Goal: Navigation & Orientation: Go to known website

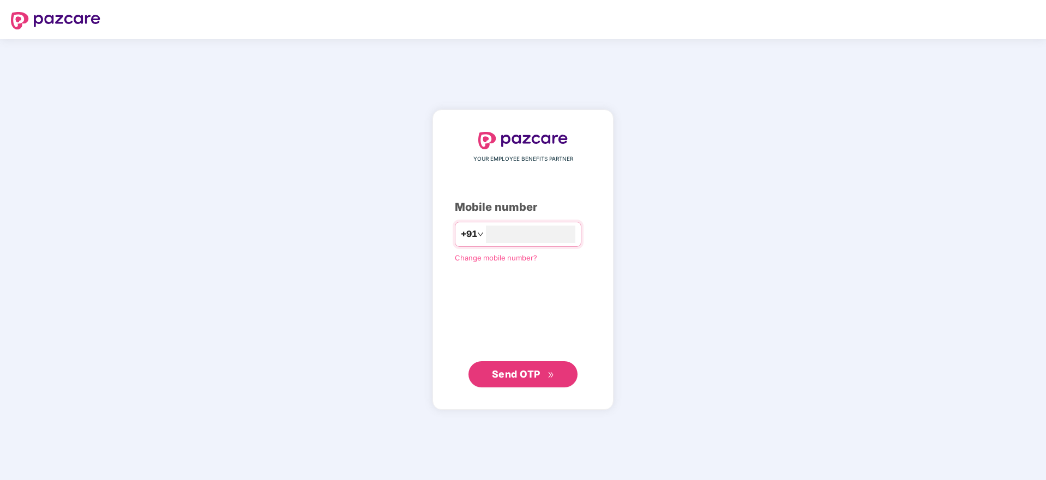
type input "**********"
click at [521, 381] on span "Send OTP" at bounding box center [523, 373] width 63 height 15
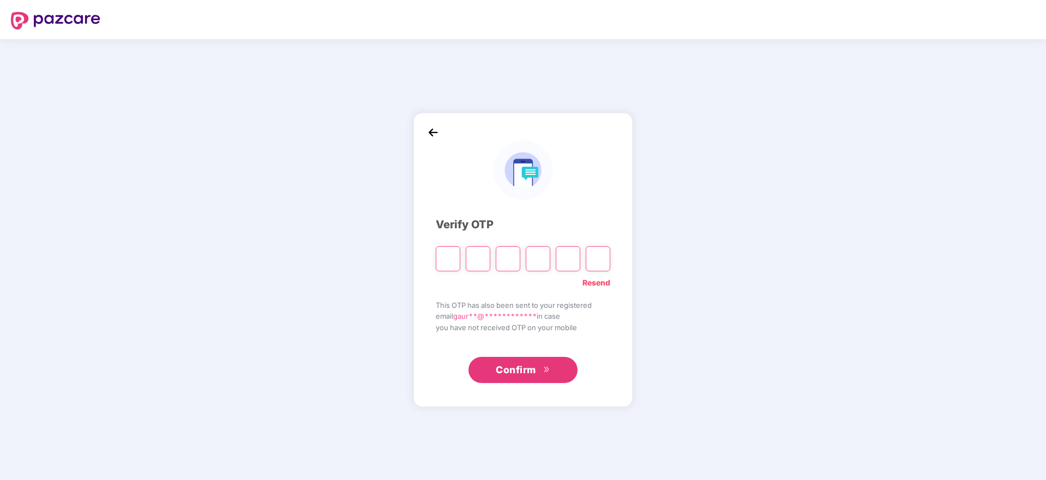
type input "*"
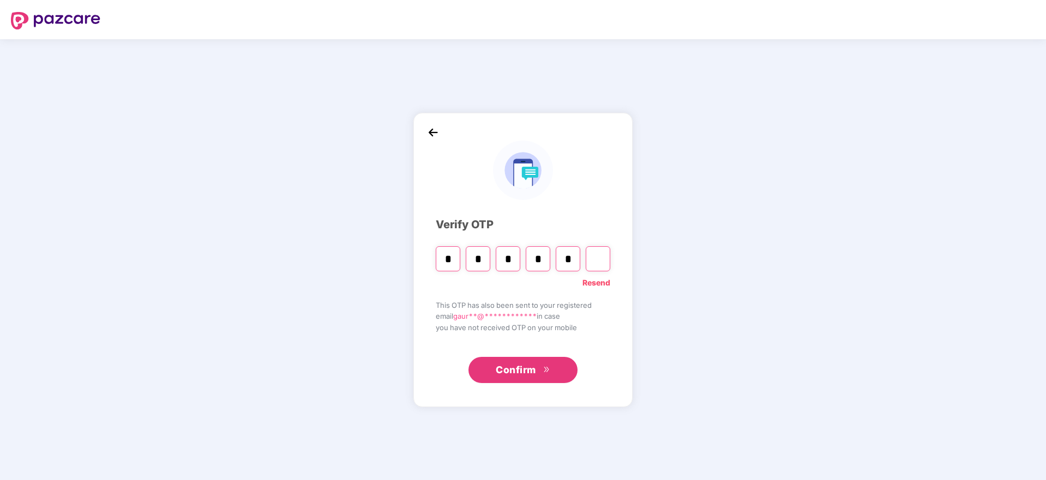
type input "*"
